Goal: Book appointment/travel/reservation

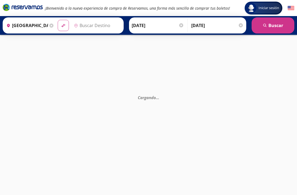
type input "[GEOGRAPHIC_DATA], [GEOGRAPHIC_DATA]"
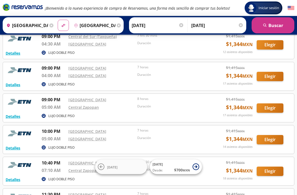
scroll to position [66, 0]
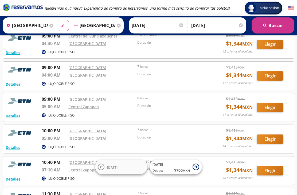
click at [12, 95] on div "Detalles LUJO DOBLE PISO 09:00 PM Central del Norte 05:00 AM Central Zapopan 8 …" at bounding box center [149, 107] width 292 height 29
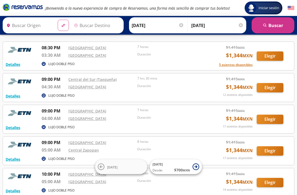
scroll to position [0, 0]
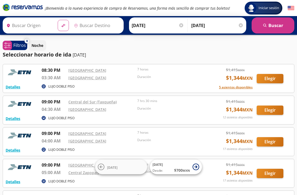
type input "[GEOGRAPHIC_DATA], [GEOGRAPHIC_DATA]"
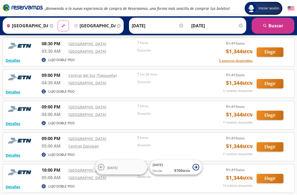
scroll to position [26, 0]
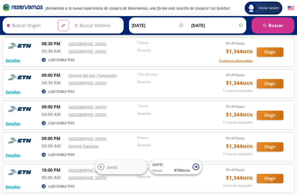
type input "[GEOGRAPHIC_DATA], [GEOGRAPHIC_DATA]"
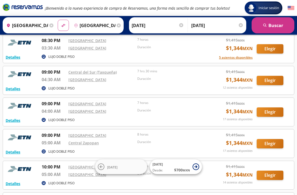
scroll to position [29, 0]
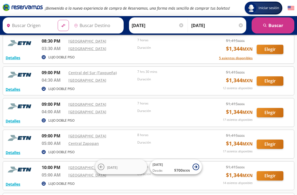
type input "[GEOGRAPHIC_DATA], [GEOGRAPHIC_DATA]"
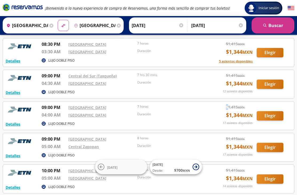
scroll to position [0, 0]
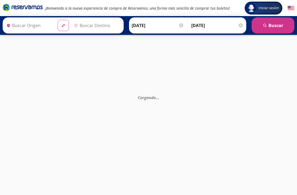
type input "[GEOGRAPHIC_DATA], [GEOGRAPHIC_DATA]"
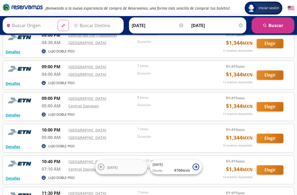
scroll to position [35, 0]
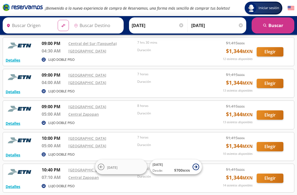
type input "[GEOGRAPHIC_DATA], [GEOGRAPHIC_DATA]"
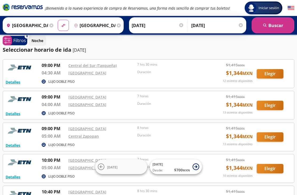
scroll to position [5, 0]
type input "[GEOGRAPHIC_DATA], [GEOGRAPHIC_DATA]"
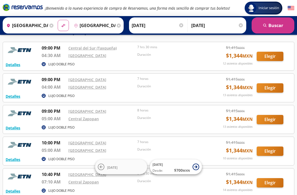
scroll to position [22, 0]
